Goal: Task Accomplishment & Management: Manage account settings

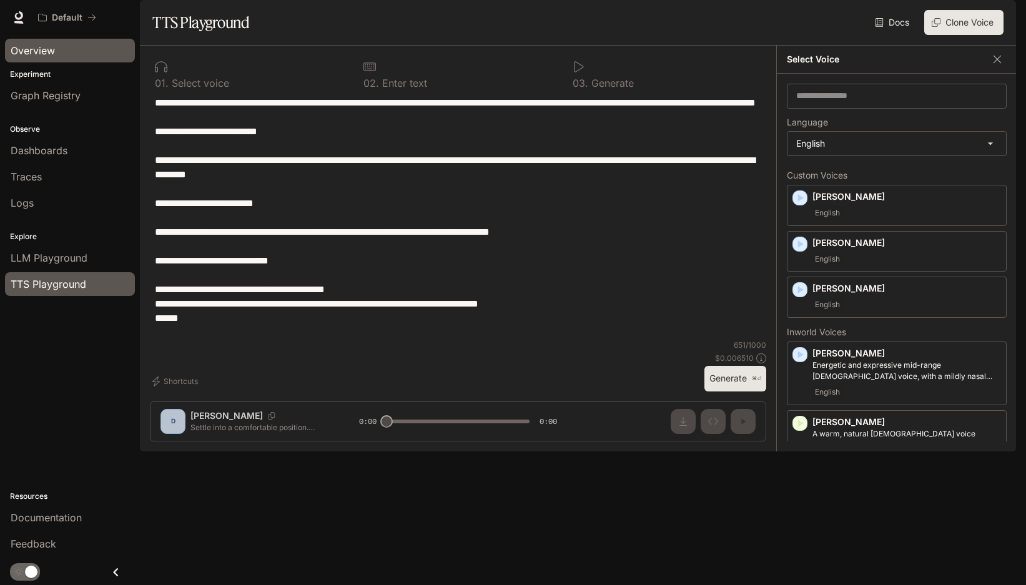
scroll to position [247, 0]
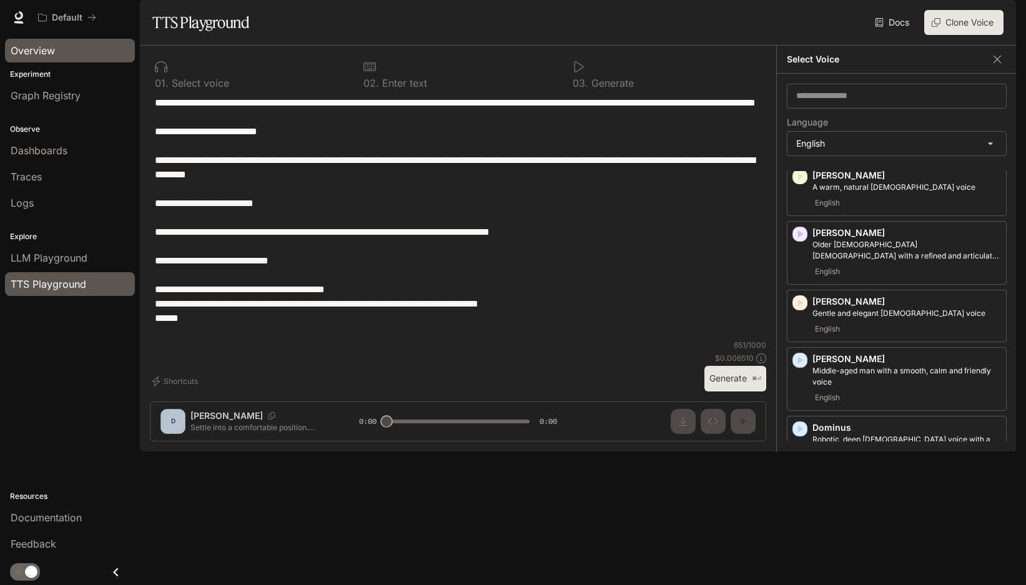
click at [59, 52] on div "Overview" at bounding box center [70, 50] width 119 height 15
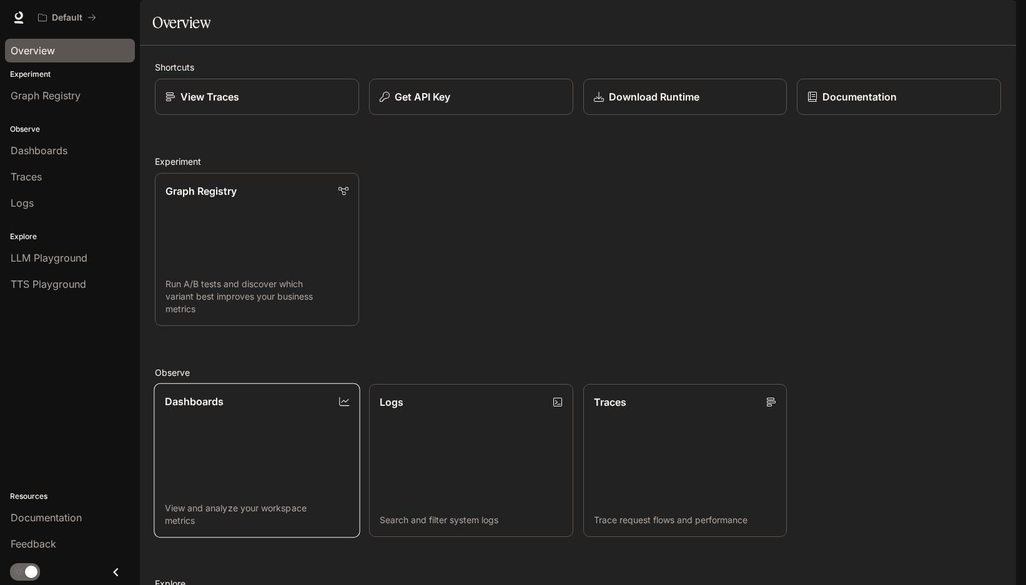
click at [294, 452] on link "Dashboards View and analyze your workspace metrics" at bounding box center [257, 461] width 206 height 155
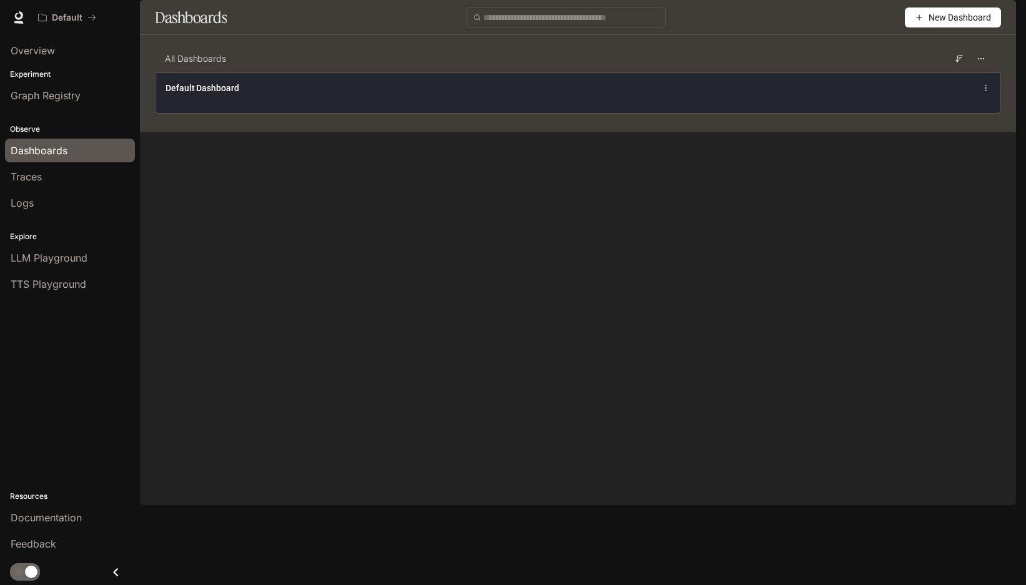
click at [199, 94] on span "Default Dashboard" at bounding box center [203, 88] width 74 height 12
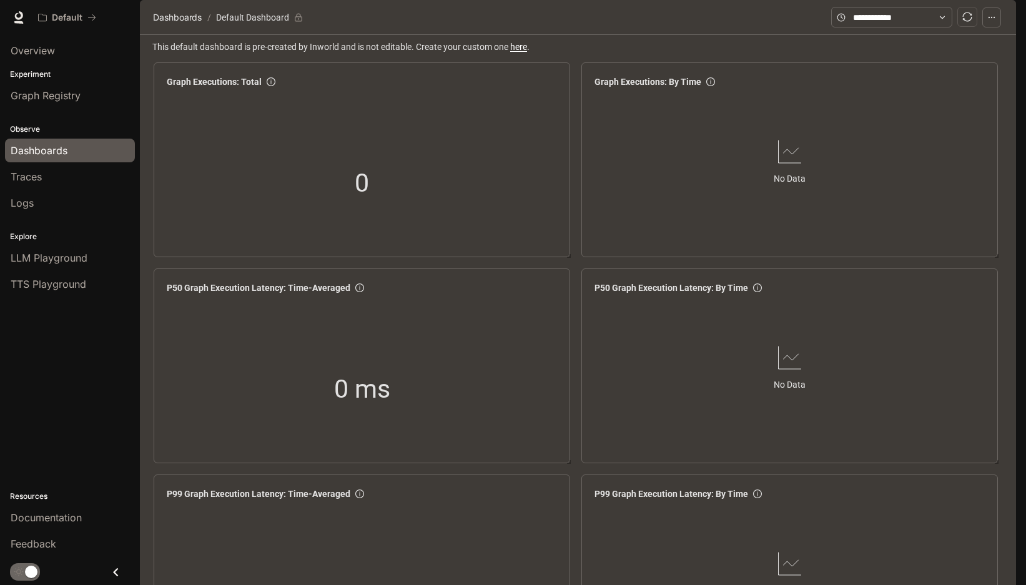
click at [1008, 18] on button "button" at bounding box center [998, 17] width 25 height 25
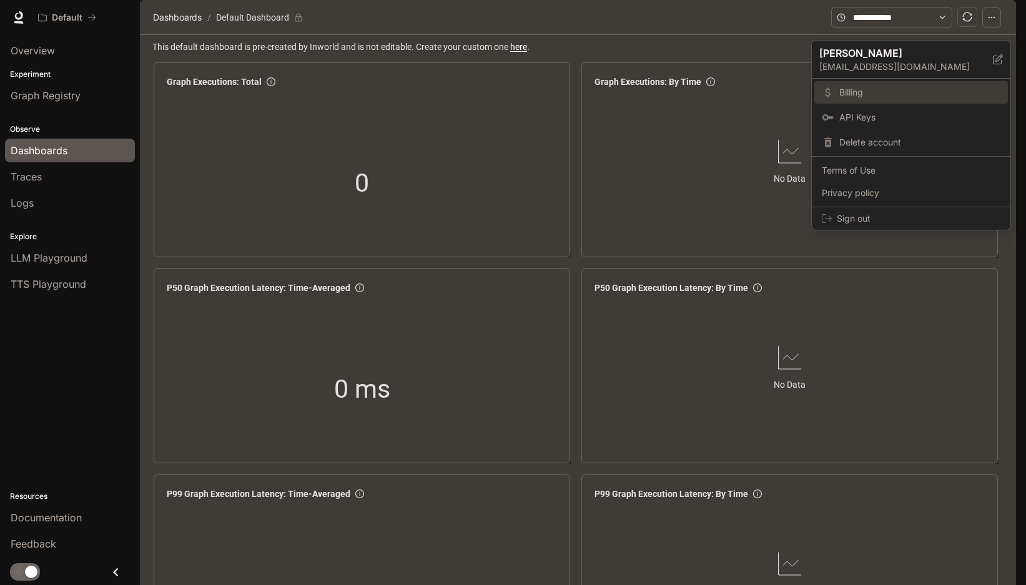
click at [870, 88] on span "Billing" at bounding box center [920, 92] width 161 height 12
